Goal: Task Accomplishment & Management: Manage account settings

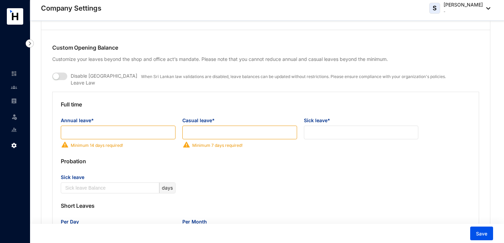
scroll to position [478, 0]
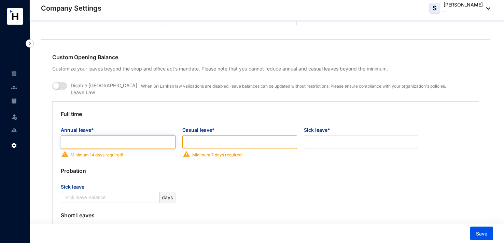
click at [115, 138] on input "Annual leave*" at bounding box center [118, 142] width 115 height 14
type input "14"
click at [217, 142] on input "Casual leave*" at bounding box center [239, 142] width 115 height 14
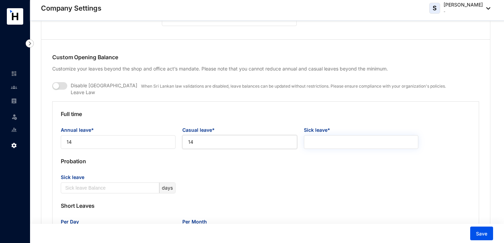
type input "14"
click at [321, 137] on input "Sick leave*" at bounding box center [361, 142] width 115 height 14
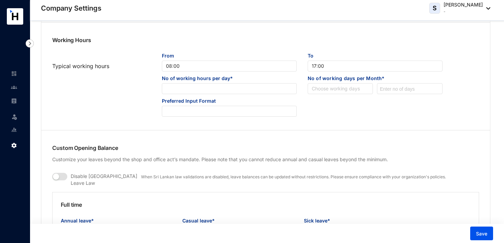
scroll to position [376, 0]
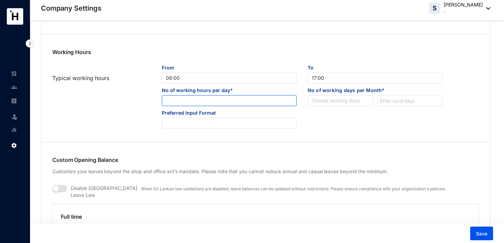
type input "7"
click at [209, 104] on input at bounding box center [229, 100] width 134 height 11
type input "8"
click at [322, 102] on input "search" at bounding box center [340, 100] width 57 height 10
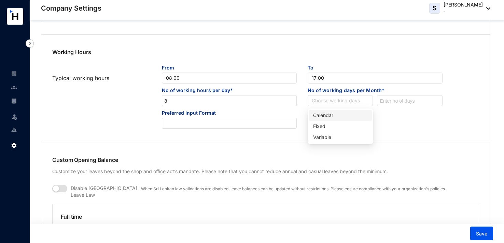
click at [323, 114] on div "Calendar" at bounding box center [340, 115] width 55 height 8
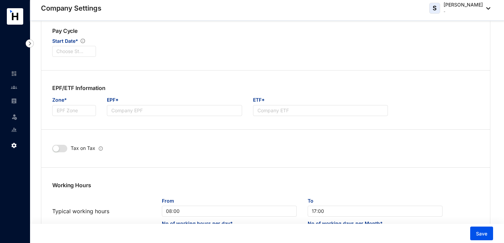
scroll to position [239, 0]
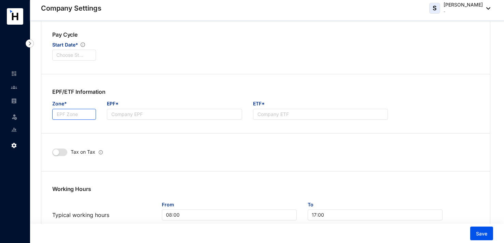
click at [89, 110] on input "Zone*" at bounding box center [74, 114] width 44 height 11
type input "I"
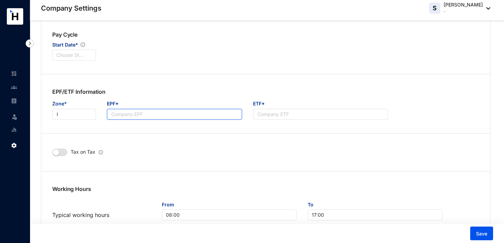
click at [127, 117] on input "EPF*" at bounding box center [174, 114] width 135 height 11
type input "029537"
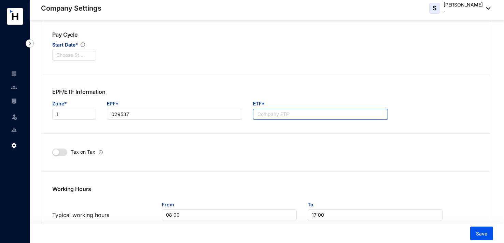
click at [269, 114] on input "ETF*" at bounding box center [320, 114] width 135 height 11
type input "029537"
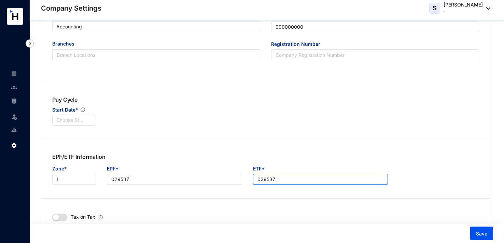
scroll to position [171, 0]
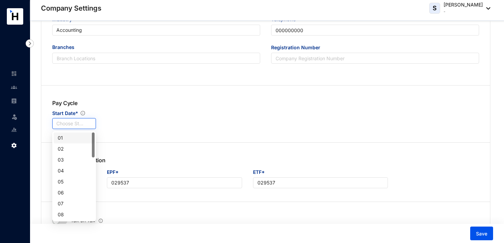
click at [79, 123] on input "search" at bounding box center [74, 123] width 36 height 10
click at [69, 136] on div "01" at bounding box center [74, 138] width 33 height 8
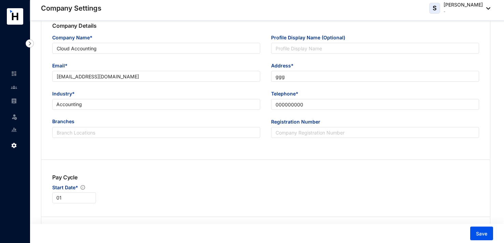
scroll to position [102, 0]
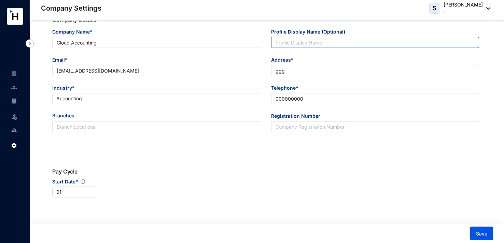
click at [300, 42] on input "Profile Display Name (Optional)" at bounding box center [375, 42] width 208 height 11
type input "Forte"
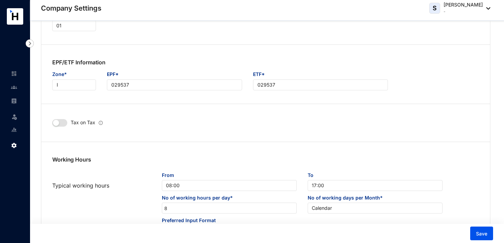
scroll to position [307, 0]
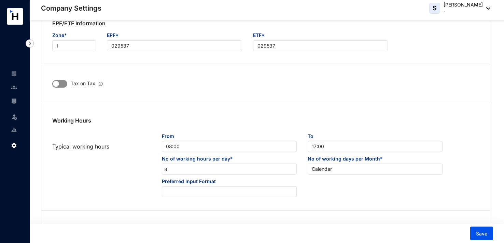
click at [64, 85] on span "button" at bounding box center [59, 84] width 15 height 8
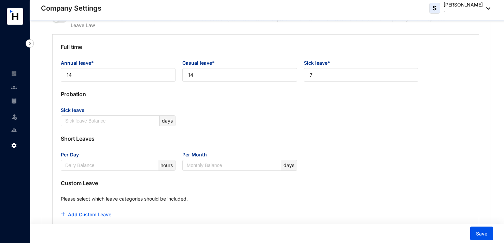
scroll to position [547, 0]
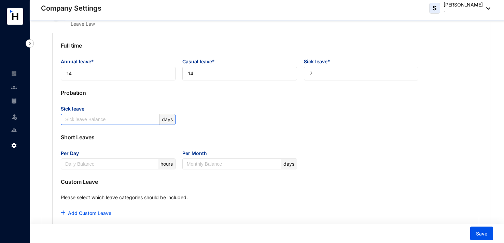
click at [109, 117] on input "Sick leave" at bounding box center [111, 119] width 93 height 10
type input "7"
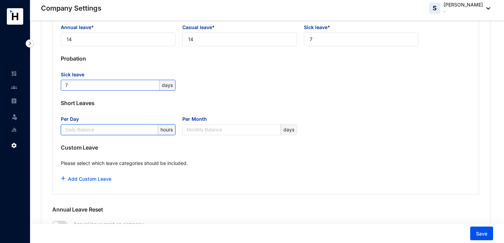
click at [127, 128] on input "Per Day" at bounding box center [110, 129] width 91 height 10
type input "3"
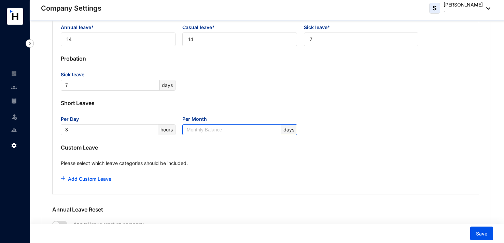
click at [210, 131] on input "Per Month" at bounding box center [233, 129] width 93 height 10
type input "3"
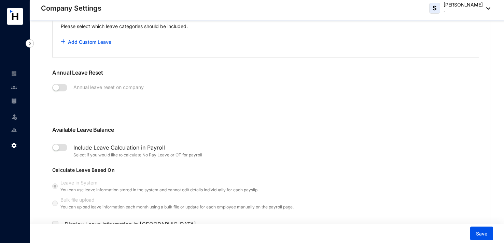
scroll to position [752, 0]
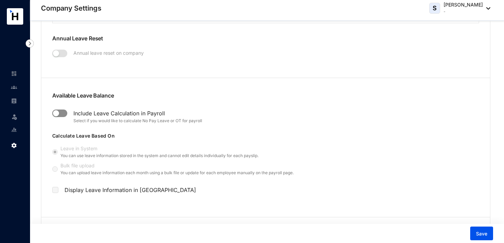
click at [65, 109] on span "button" at bounding box center [59, 113] width 15 height 8
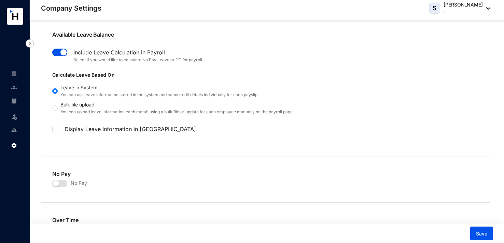
scroll to position [820, 0]
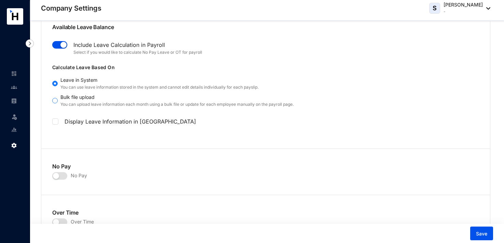
click at [56, 98] on input "Bulk file upload You can upload leave information each month using a bulk file …" at bounding box center [54, 100] width 5 height 5
radio input "true"
radio input "false"
click at [56, 42] on span "button" at bounding box center [59, 45] width 15 height 8
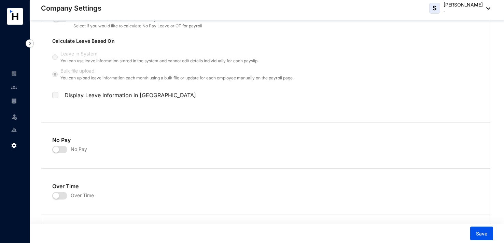
scroll to position [888, 0]
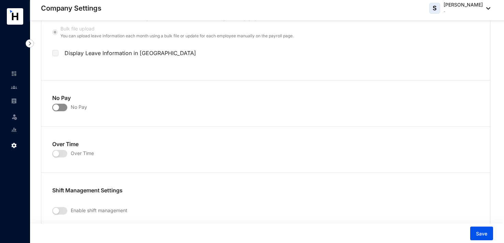
click at [65, 105] on span "button" at bounding box center [59, 108] width 15 height 8
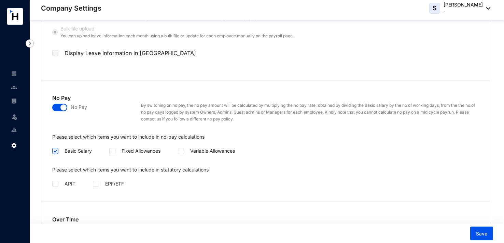
click at [58, 104] on span "button" at bounding box center [59, 108] width 15 height 8
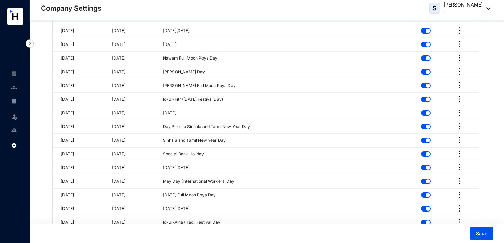
scroll to position [1708, 0]
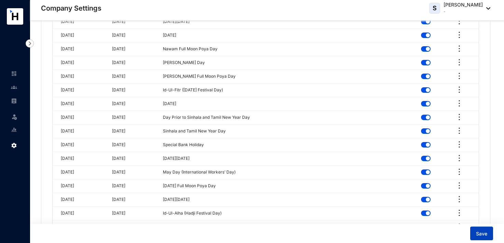
click at [481, 231] on span "Save" at bounding box center [481, 233] width 11 height 7
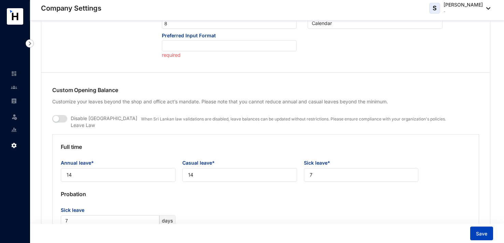
scroll to position [379, 0]
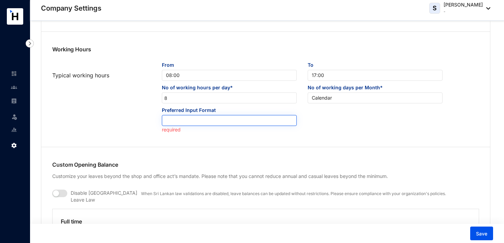
click at [189, 121] on input "search" at bounding box center [229, 120] width 127 height 10
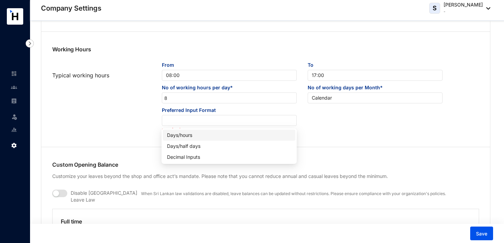
click at [190, 137] on div "Days/hours" at bounding box center [229, 135] width 124 height 8
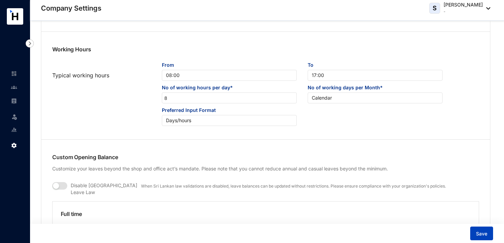
click at [483, 232] on span "Save" at bounding box center [481, 233] width 11 height 7
click at [480, 231] on span "Save" at bounding box center [481, 233] width 11 height 7
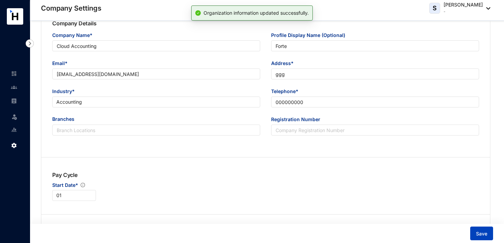
scroll to position [37, 0]
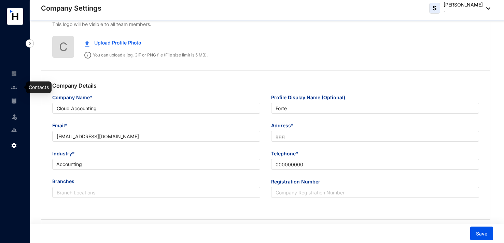
click at [15, 85] on img at bounding box center [14, 87] width 6 height 6
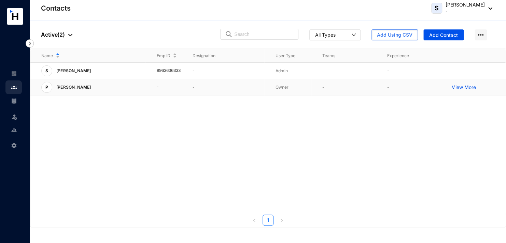
click at [158, 93] on td "-" at bounding box center [164, 87] width 36 height 16
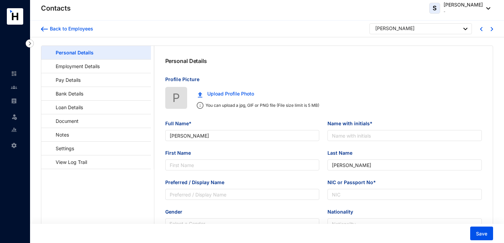
type input "[PERSON_NAME]"
click at [88, 64] on link "Employment Details" at bounding box center [74, 66] width 55 height 14
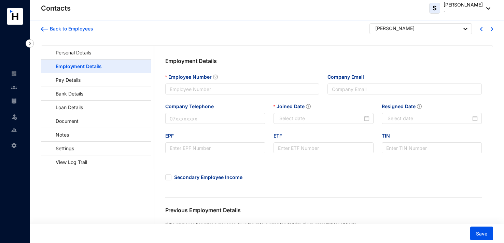
type input "[DATE]"
click at [205, 92] on input "Employee Number" at bounding box center [242, 88] width 154 height 11
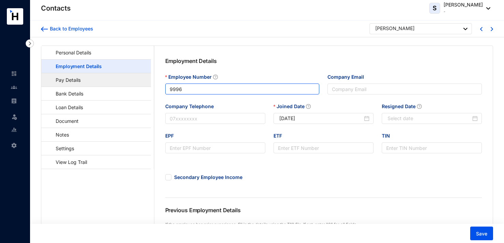
type input "9996"
click at [83, 80] on link "Pay Details" at bounding box center [65, 80] width 36 height 14
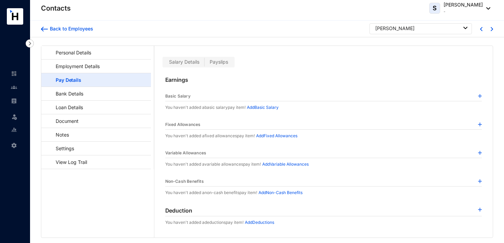
click at [478, 95] on img at bounding box center [480, 96] width 4 height 4
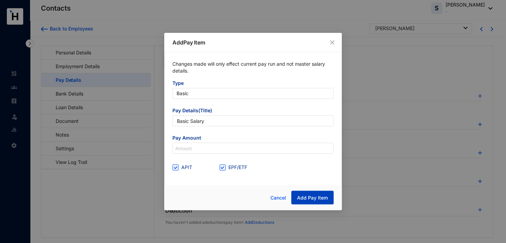
click at [319, 198] on span "Add Pay Item" at bounding box center [312, 197] width 31 height 7
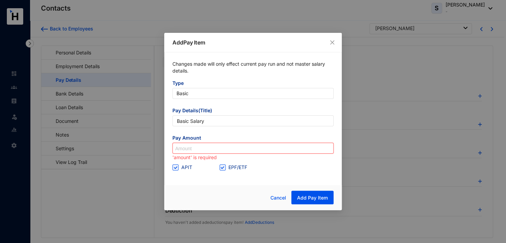
click at [193, 147] on input at bounding box center [253, 148] width 161 height 11
type input "33,333"
click at [308, 199] on span "Add Pay Item" at bounding box center [312, 197] width 31 height 7
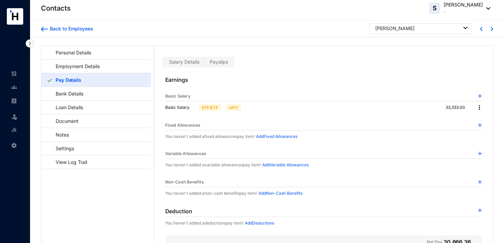
click at [280, 136] on p "Add Fixed Allowances" at bounding box center [276, 136] width 41 height 7
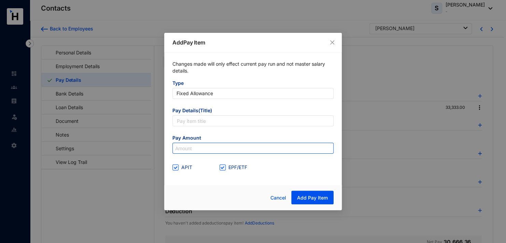
click at [229, 152] on input at bounding box center [253, 148] width 161 height 11
type input "3,334"
click at [311, 197] on span "Add Pay Item" at bounding box center [312, 197] width 31 height 7
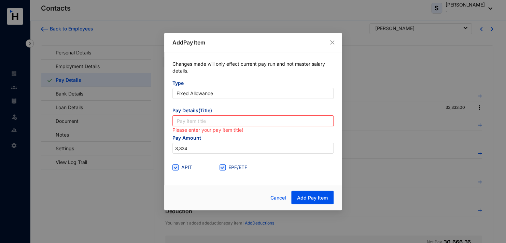
click at [206, 121] on input "text" at bounding box center [253, 120] width 161 height 11
type input "Basic Salary"
click at [315, 199] on span "Add Pay Item" at bounding box center [312, 197] width 31 height 7
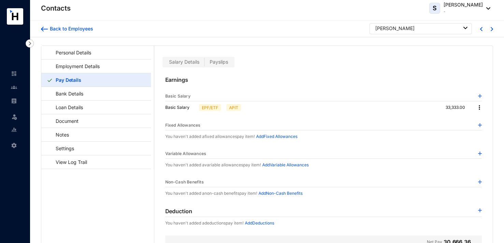
click at [478, 150] on div at bounding box center [480, 153] width 4 height 7
click at [478, 154] on img at bounding box center [480, 153] width 4 height 4
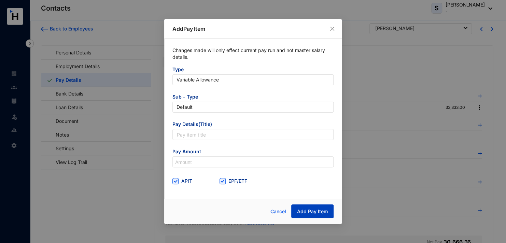
click at [326, 209] on span "Add Pay Item" at bounding box center [312, 211] width 31 height 7
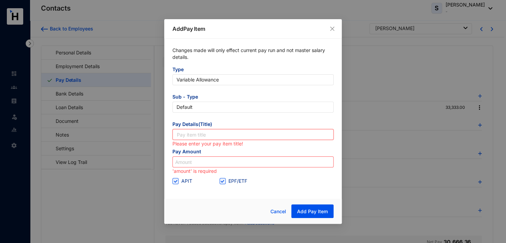
click at [206, 133] on input "text" at bounding box center [253, 134] width 161 height 11
type input "wwww"
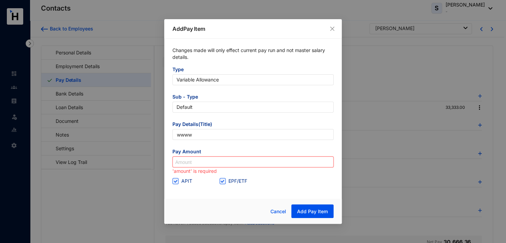
click at [210, 160] on input at bounding box center [253, 161] width 161 height 11
type input "w"
type input "4,444"
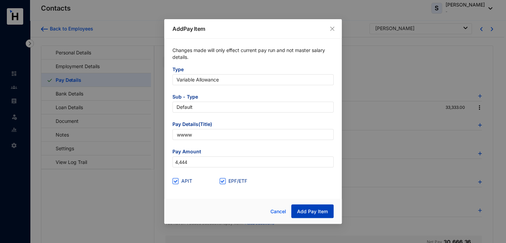
click at [309, 211] on span "Add Pay Item" at bounding box center [312, 211] width 31 height 7
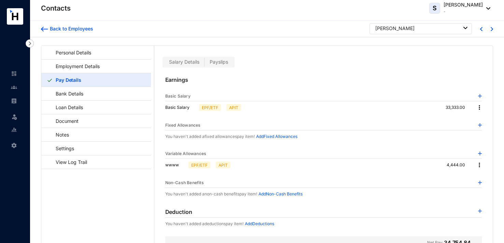
click at [478, 151] on img at bounding box center [480, 153] width 4 height 4
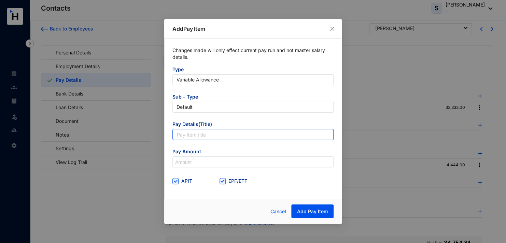
click at [203, 132] on input "text" at bounding box center [253, 134] width 161 height 11
type input "6"
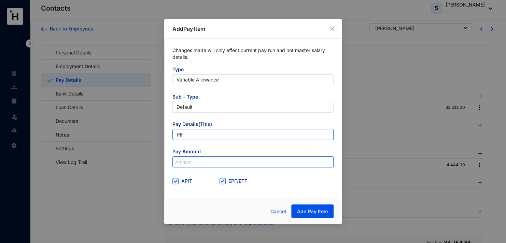
type input "ffff"
click at [207, 162] on input at bounding box center [253, 161] width 161 height 11
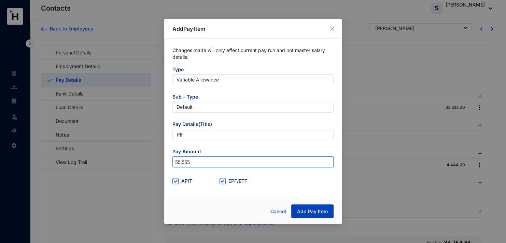
type input "55,555"
click at [304, 212] on span "Add Pay Item" at bounding box center [312, 211] width 31 height 7
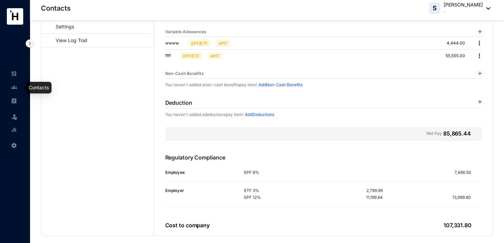
click at [13, 87] on img at bounding box center [14, 87] width 6 height 6
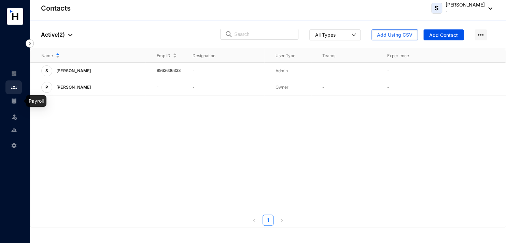
click at [15, 99] on img at bounding box center [14, 101] width 6 height 6
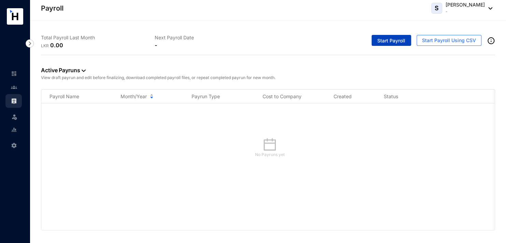
click at [382, 41] on span "Start Payroll" at bounding box center [392, 40] width 28 height 7
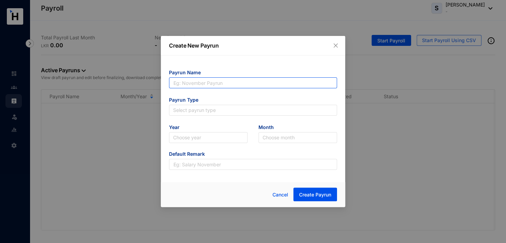
click at [197, 84] on input "text" at bounding box center [253, 82] width 168 height 11
type input "Forte Software Pvt Ltd"
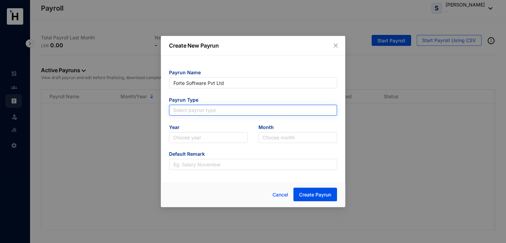
type input "Forte Software Pvt Ltd"
click at [193, 106] on input "search" at bounding box center [253, 110] width 160 height 10
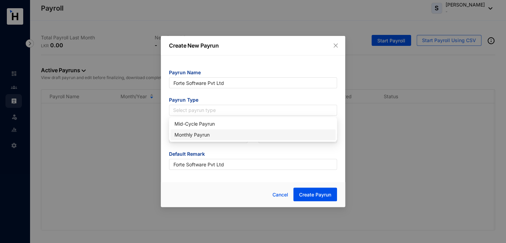
click at [200, 135] on div "Monthly Payrun" at bounding box center [253, 135] width 157 height 8
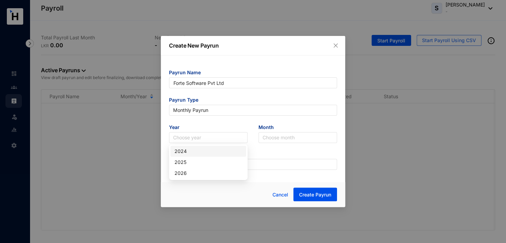
click at [200, 135] on input "search" at bounding box center [208, 137] width 70 height 10
click at [194, 162] on div "2025" at bounding box center [209, 162] width 68 height 8
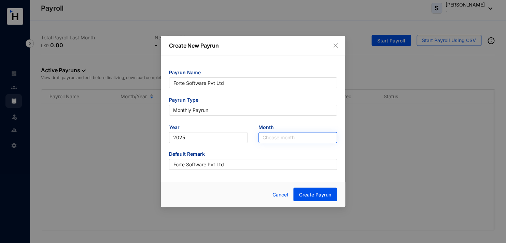
click at [261, 134] on div "Choose month" at bounding box center [298, 137] width 79 height 11
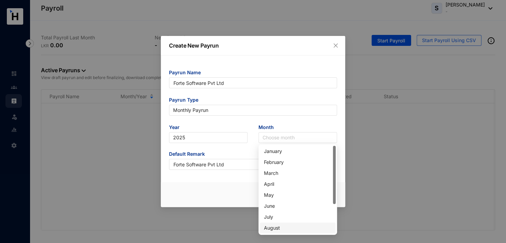
click at [271, 226] on div "August" at bounding box center [298, 228] width 68 height 8
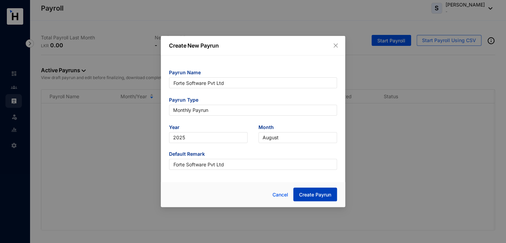
click at [314, 196] on span "Create Payrun" at bounding box center [315, 194] width 32 height 7
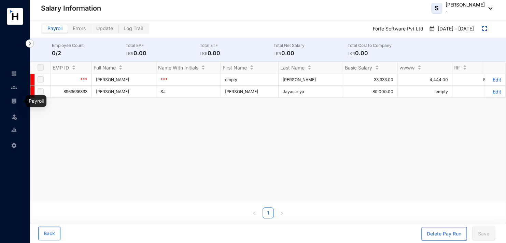
click at [15, 100] on img at bounding box center [14, 101] width 6 height 6
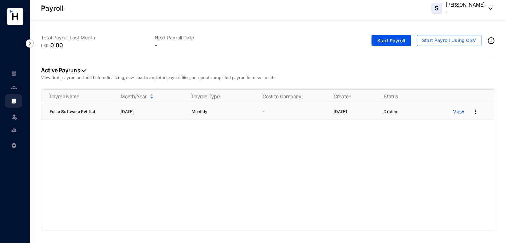
click at [459, 113] on p "View" at bounding box center [458, 111] width 11 height 7
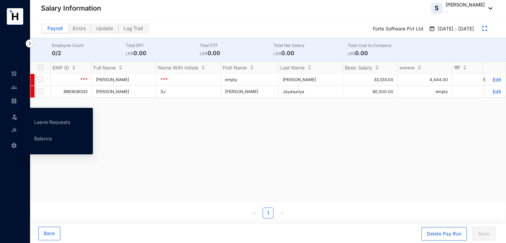
click at [14, 117] on img at bounding box center [14, 116] width 7 height 7
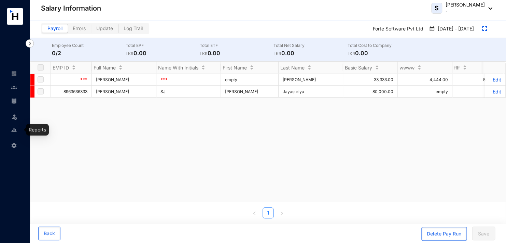
click at [15, 130] on img at bounding box center [14, 129] width 6 height 6
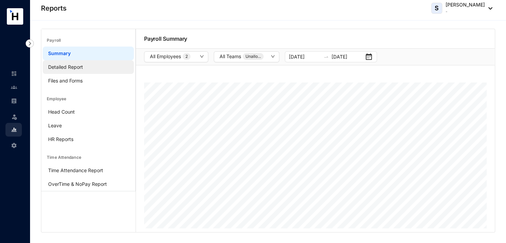
click at [60, 67] on link "Detailed Report" at bounding box center [65, 67] width 35 height 6
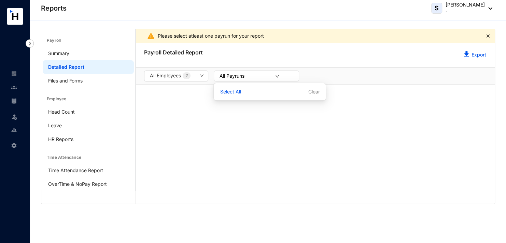
click at [278, 75] on icon "down" at bounding box center [277, 76] width 4 height 4
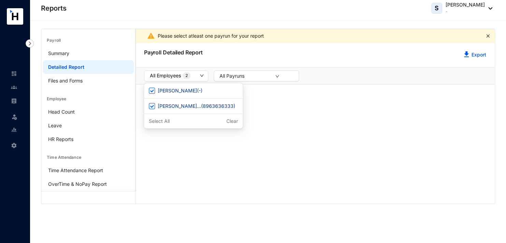
click at [203, 74] on icon "down" at bounding box center [202, 75] width 4 height 4
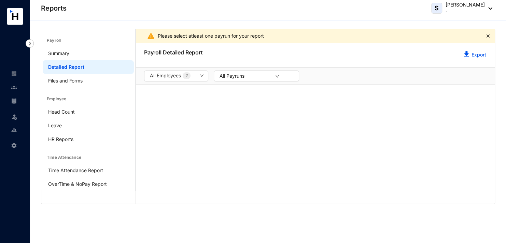
click at [357, 114] on div "Please select atleast one payrun for your report Payroll Detailed Report Export…" at bounding box center [315, 116] width 359 height 174
click at [72, 112] on link "Head Count" at bounding box center [61, 112] width 27 height 6
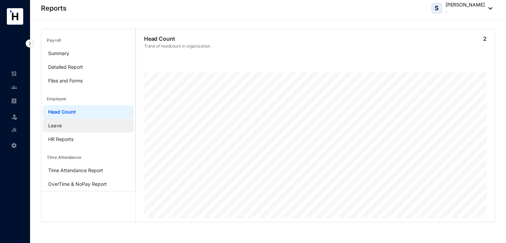
click at [61, 125] on link "Leave" at bounding box center [55, 125] width 14 height 6
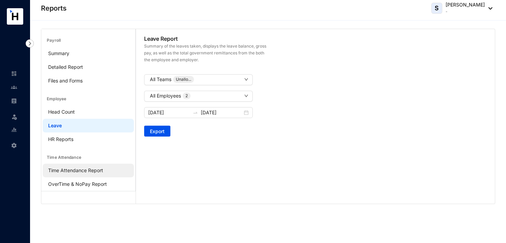
click at [78, 169] on link "Time Attendance Report" at bounding box center [75, 170] width 55 height 6
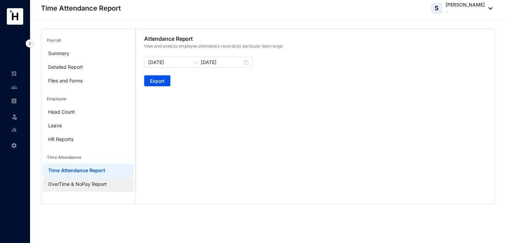
click at [70, 182] on link "OverTime & NoPay Report" at bounding box center [77, 184] width 59 height 6
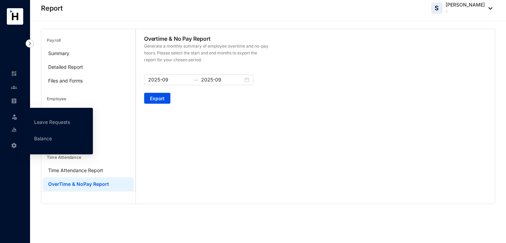
click at [18, 117] on div "Leave" at bounding box center [13, 115] width 16 height 15
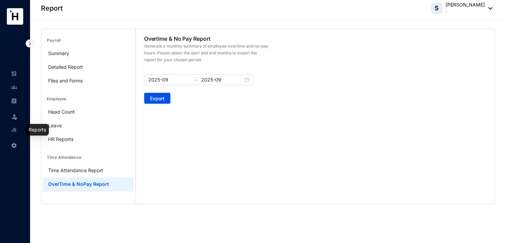
click at [17, 127] on img at bounding box center [14, 129] width 6 height 6
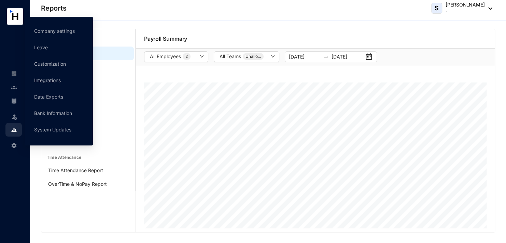
click at [15, 144] on icon at bounding box center [14, 144] width 3 height 0
click at [55, 114] on link "Bank Information" at bounding box center [53, 113] width 38 height 6
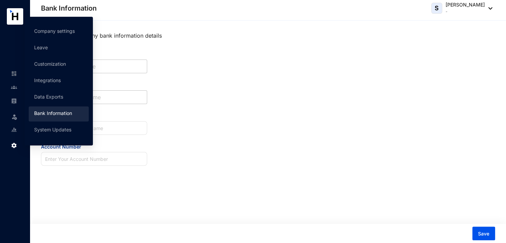
click at [14, 144] on icon at bounding box center [14, 144] width 3 height 0
click at [60, 130] on link "System Updates" at bounding box center [52, 129] width 37 height 6
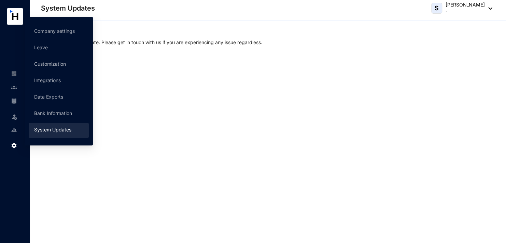
click at [16, 143] on img at bounding box center [14, 145] width 6 height 6
click at [47, 98] on link "Data Exports" at bounding box center [48, 97] width 29 height 6
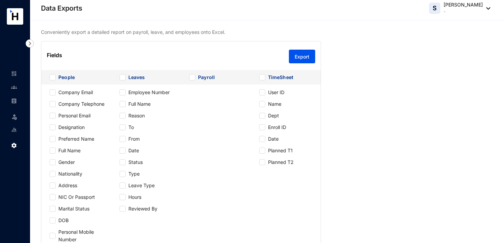
click at [18, 17] on rect at bounding box center [15, 16] width 16 height 16
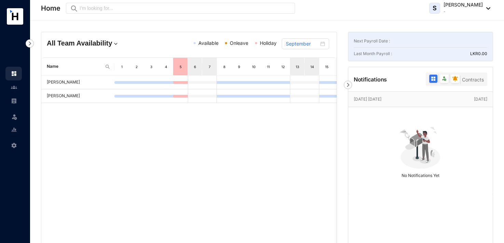
click at [13, 17] on icon at bounding box center [15, 17] width 6 height 8
click at [29, 43] on img at bounding box center [30, 43] width 8 height 8
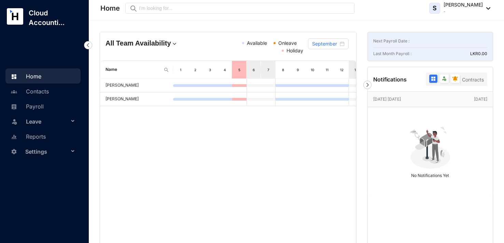
click at [41, 74] on link "Home" at bounding box center [25, 76] width 32 height 7
click at [41, 88] on link "Contacts" at bounding box center [29, 91] width 40 height 7
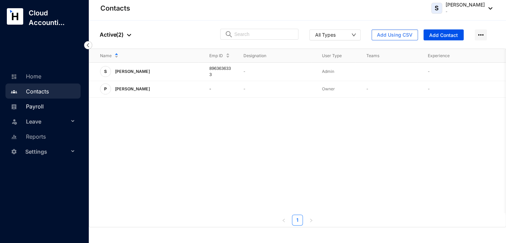
click at [41, 103] on link "Payroll" at bounding box center [26, 106] width 35 height 7
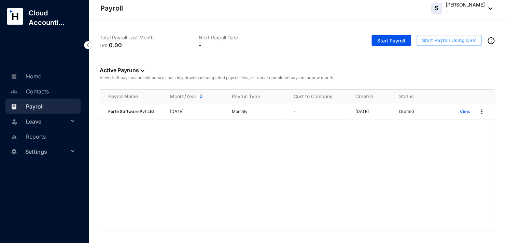
click at [462, 43] on span "Start Payroll Using CSV" at bounding box center [449, 40] width 54 height 7
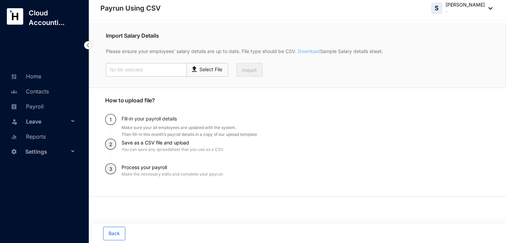
click at [313, 50] on link "Download" at bounding box center [309, 51] width 24 height 6
click at [89, 46] on img at bounding box center [88, 45] width 8 height 8
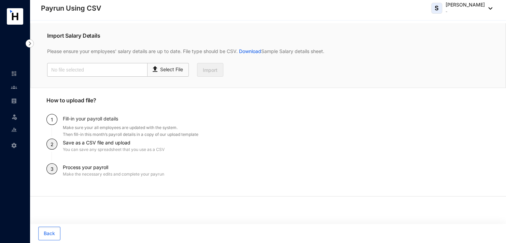
click at [30, 43] on img at bounding box center [30, 43] width 8 height 8
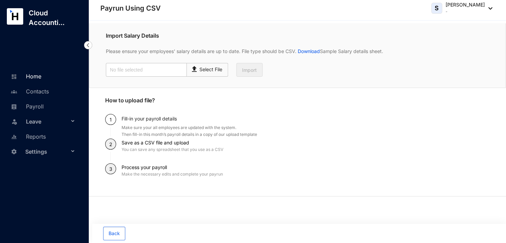
click at [34, 74] on link "Home" at bounding box center [25, 76] width 32 height 7
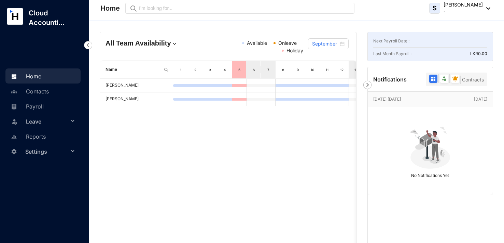
click at [41, 80] on link "Home" at bounding box center [25, 76] width 32 height 7
click at [44, 89] on link "Contacts" at bounding box center [29, 91] width 40 height 7
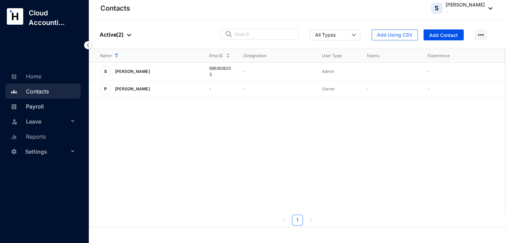
click at [39, 103] on link "Payroll" at bounding box center [26, 106] width 35 height 7
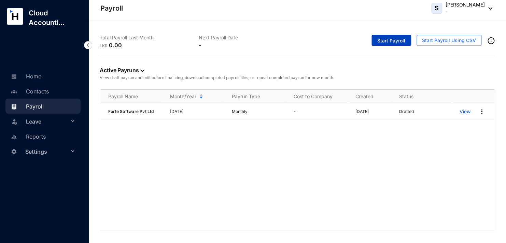
click at [400, 40] on span "Start Payroll" at bounding box center [392, 40] width 28 height 7
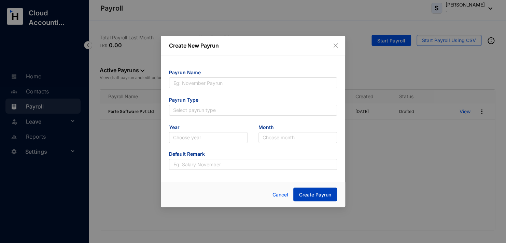
click at [321, 195] on span "Create Payrun" at bounding box center [315, 194] width 32 height 7
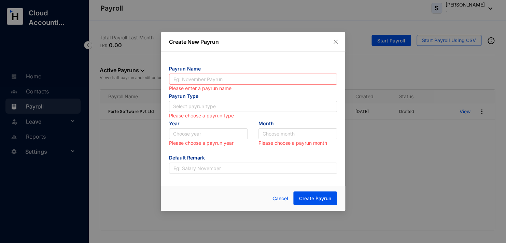
click at [423, 150] on div "Create New Payrun Payrun Name Please enter a payrun name Payrun Type Select pay…" at bounding box center [253, 121] width 506 height 243
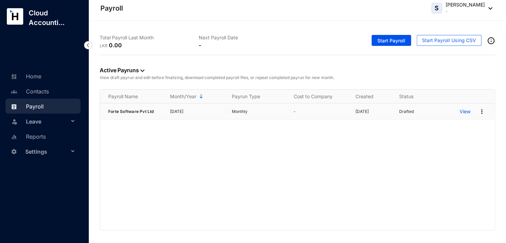
click at [465, 111] on p "View" at bounding box center [465, 111] width 11 height 7
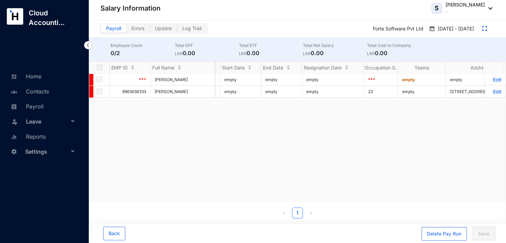
scroll to position [0, 1726]
